Goal: Find specific page/section: Find specific page/section

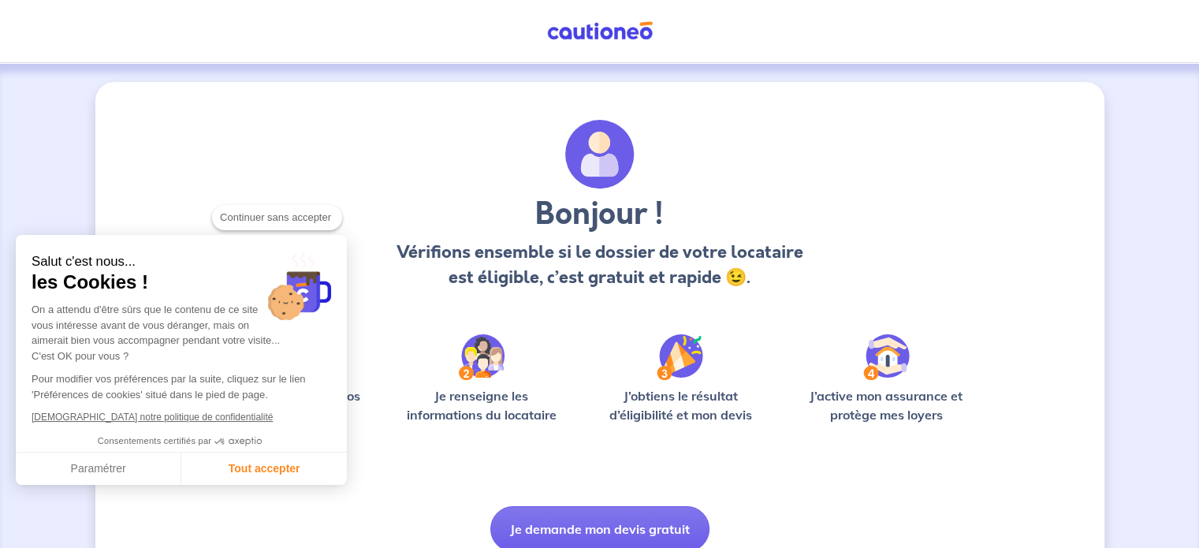
click at [865, 212] on div "Bonjour ! Vérifions ensemble si le dossier de votre locataire est éligible, c’e…" at bounding box center [600, 211] width 713 height 183
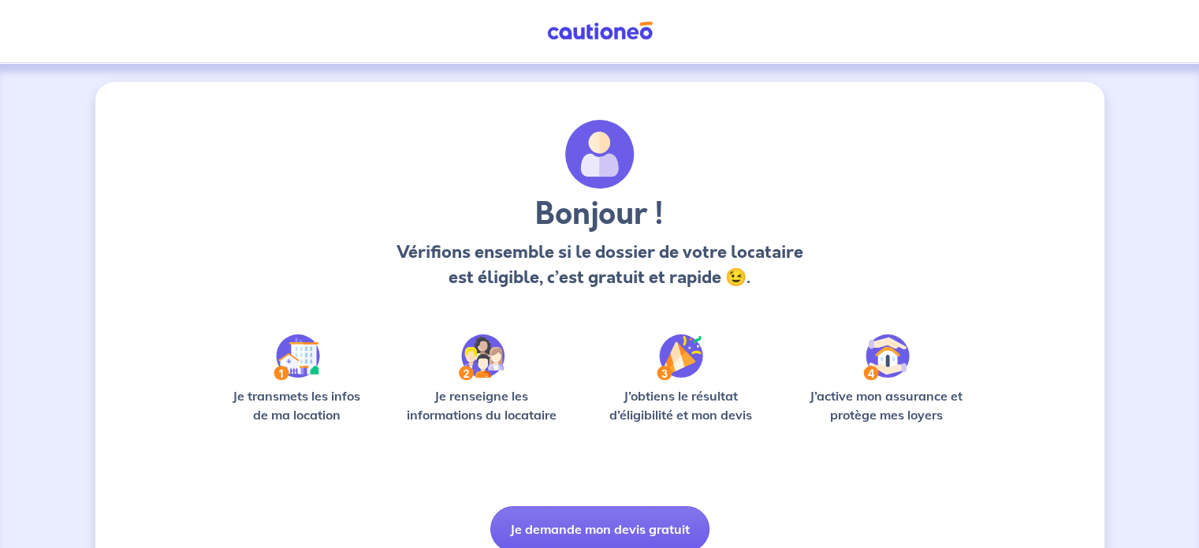
drag, startPoint x: 0, startPoint y: 0, endPoint x: 897, endPoint y: 220, distance: 924.0
click at [897, 220] on div "Bonjour ! Vérifions ensemble si le dossier de votre locataire est éligible, c’e…" at bounding box center [600, 211] width 713 height 183
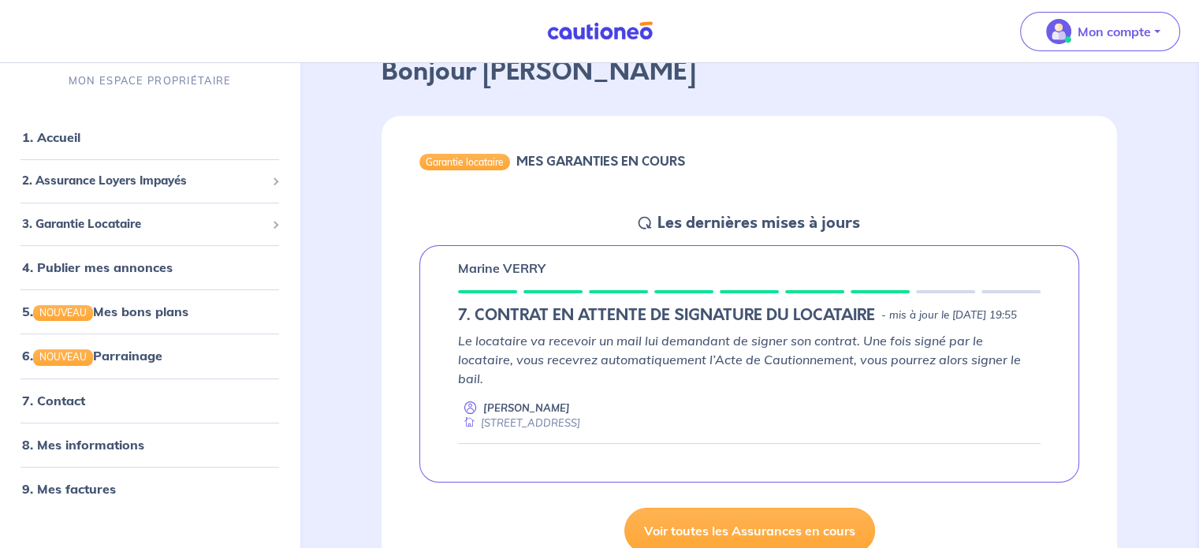
scroll to position [117, 0]
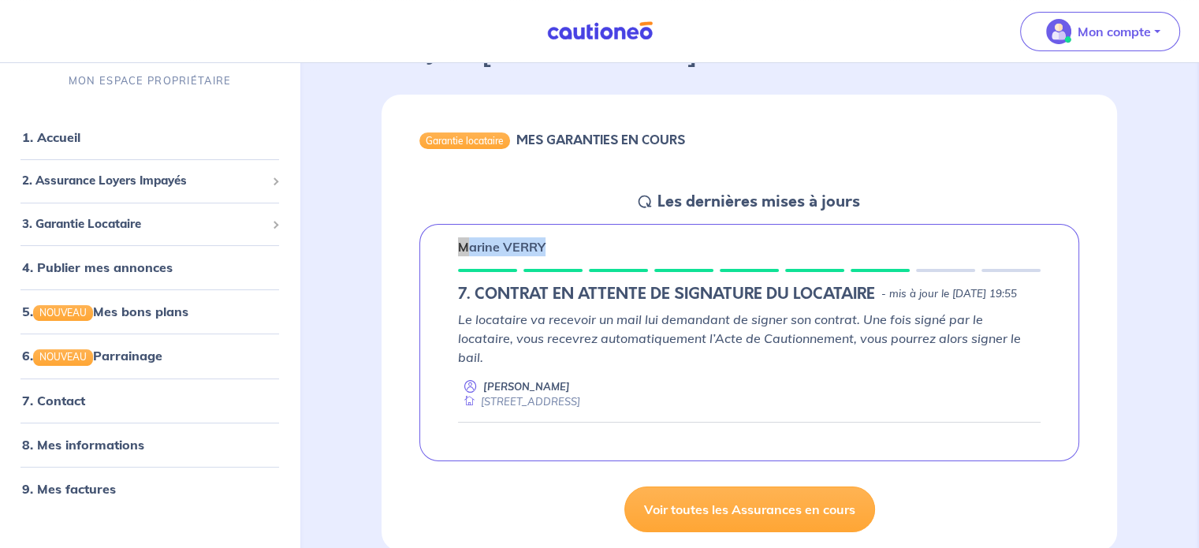
drag, startPoint x: 554, startPoint y: 245, endPoint x: 458, endPoint y: 241, distance: 96.3
click at [458, 241] on div "Marine VERRY" at bounding box center [749, 246] width 583 height 19
copy p "Marine VERRY"
